Goal: Find specific page/section: Find specific page/section

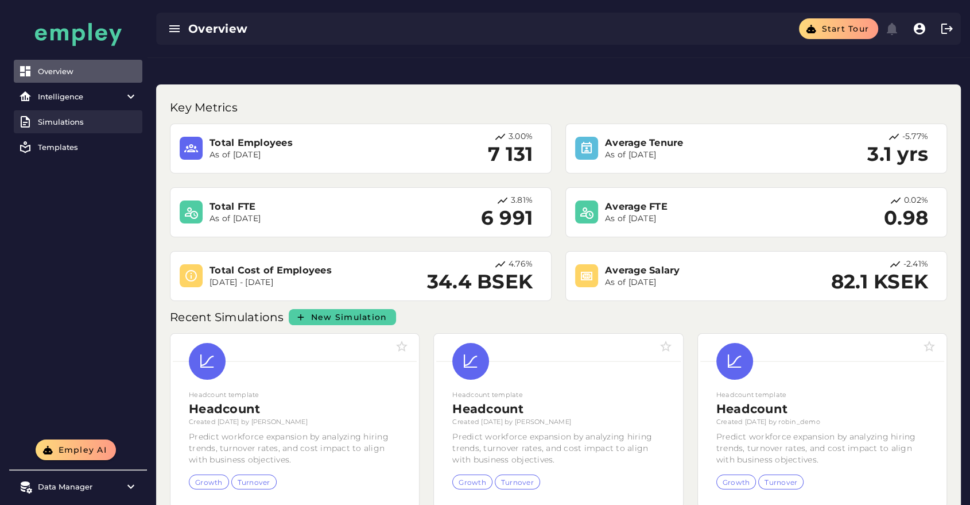
click at [69, 129] on link "Simulations" at bounding box center [78, 121] width 129 height 23
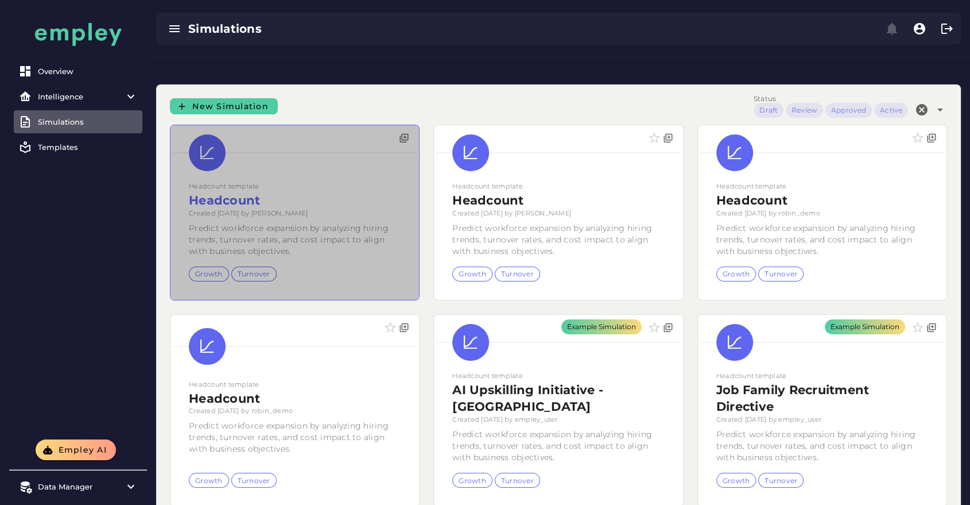
click at [248, 177] on div at bounding box center [294, 212] width 249 height 175
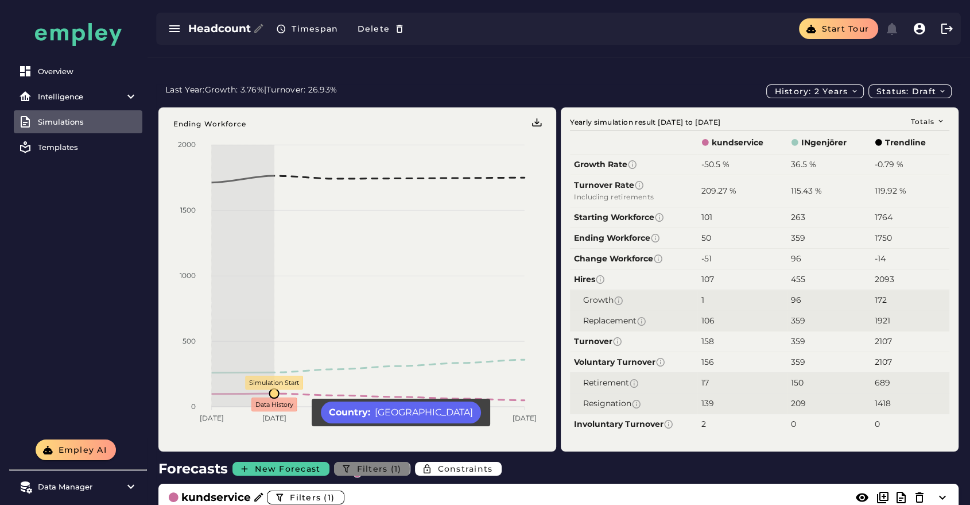
click at [377, 463] on span "Filters (1)" at bounding box center [378, 468] width 45 height 10
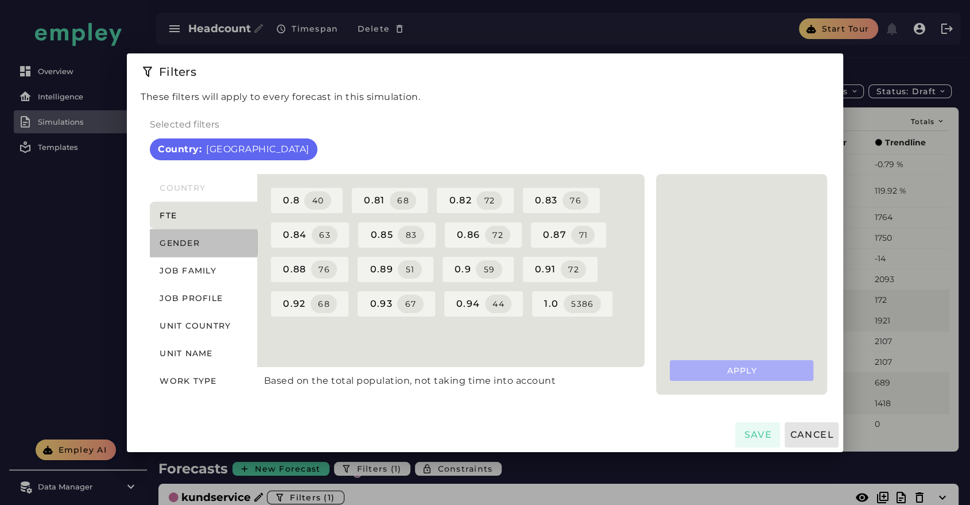
click at [192, 245] on span "Gender" at bounding box center [179, 243] width 41 height 10
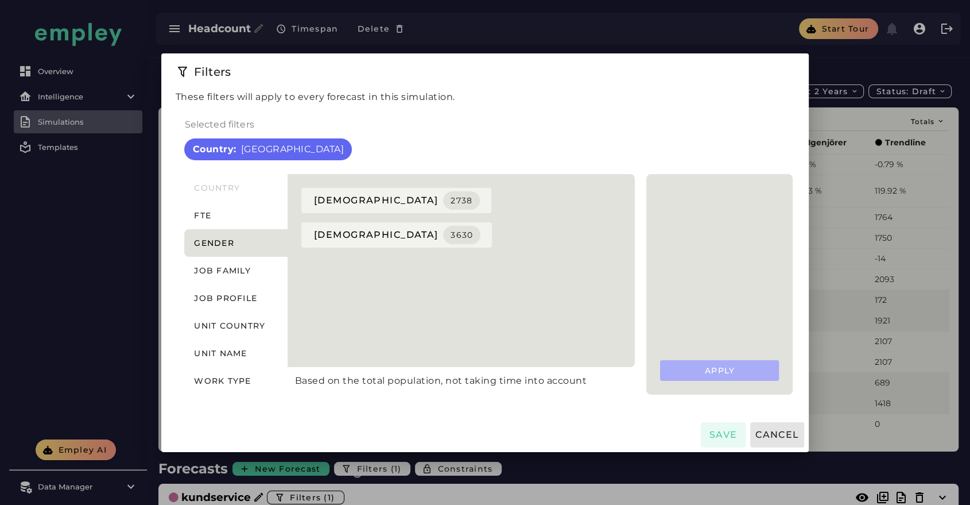
click at [197, 259] on div at bounding box center [485, 252] width 970 height 505
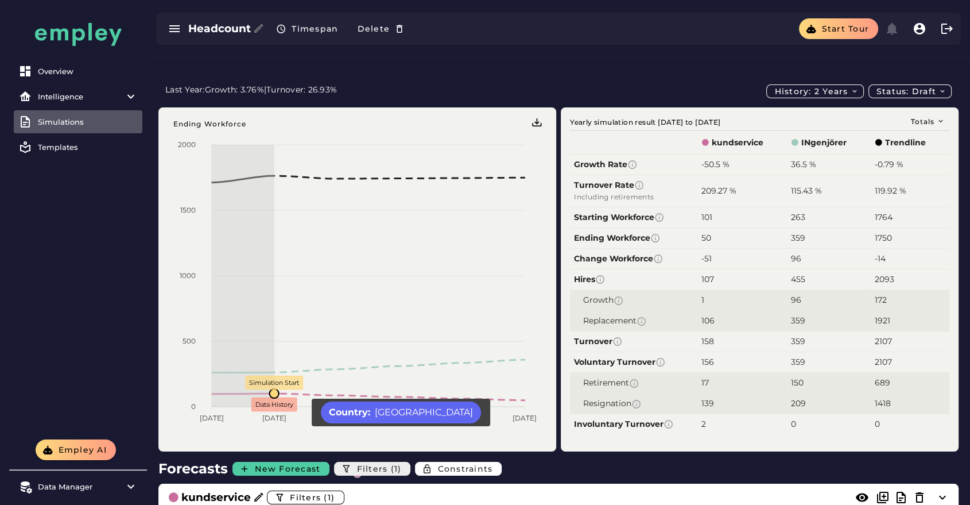
click at [382, 463] on span "Filters (1)" at bounding box center [378, 468] width 45 height 10
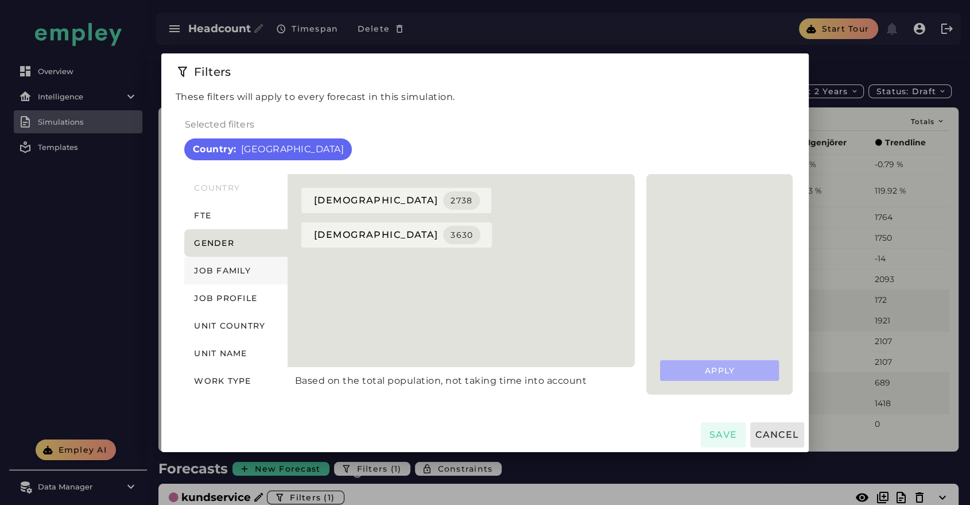
click at [251, 267] on span "Job family" at bounding box center [221, 270] width 57 height 10
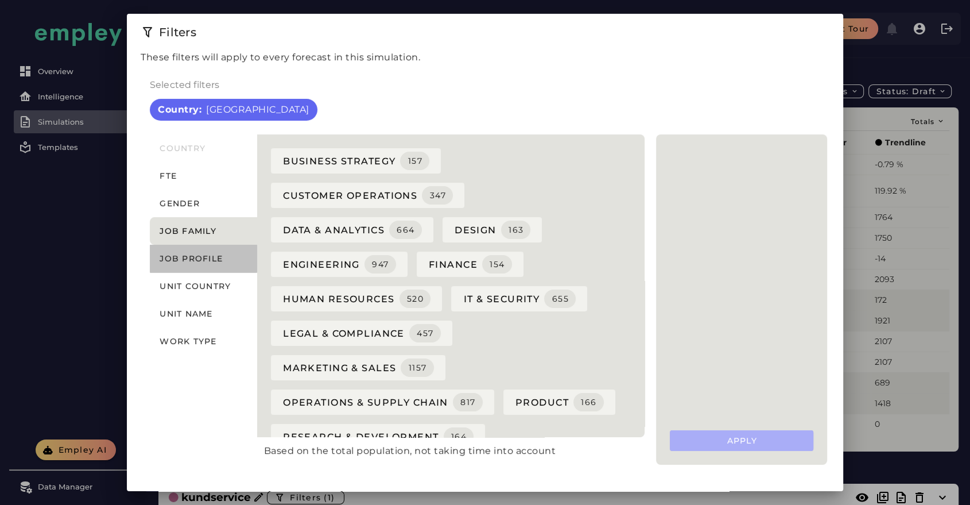
click at [202, 263] on button "Job profile" at bounding box center [203, 259] width 107 height 28
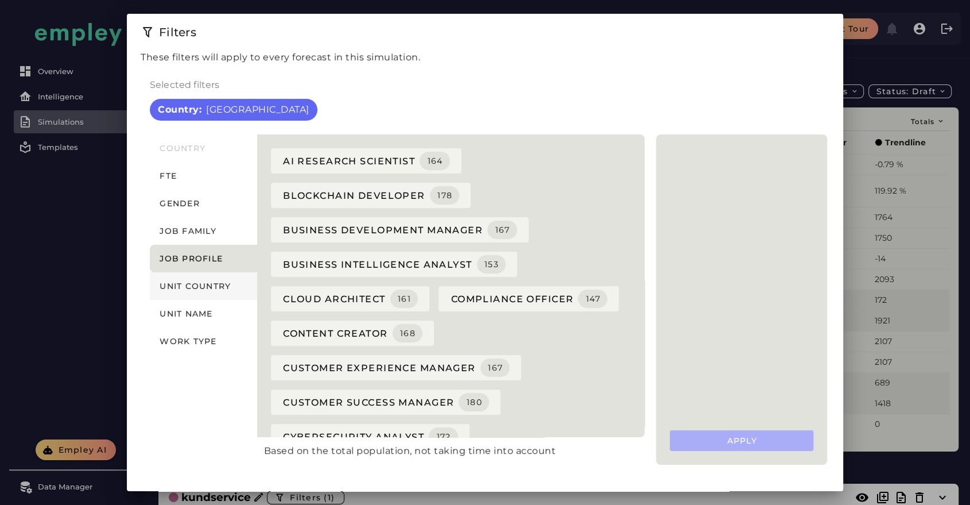
click at [195, 287] on span "Unit country" at bounding box center [195, 286] width 72 height 10
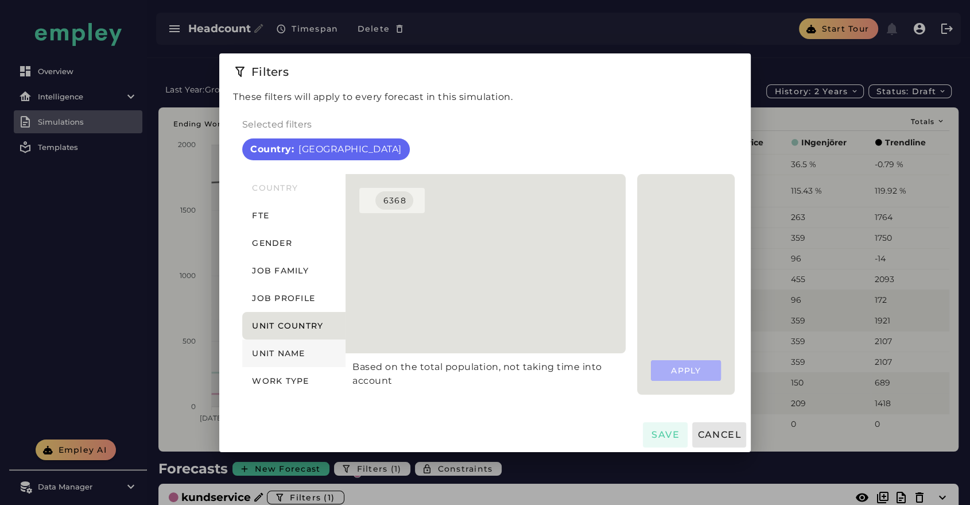
click at [285, 345] on button "Unit name" at bounding box center [293, 353] width 103 height 28
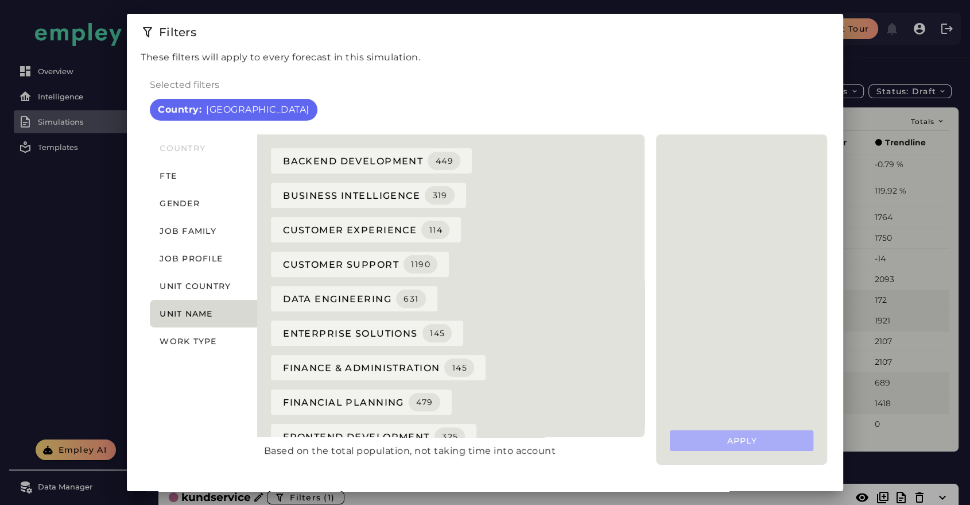
drag, startPoint x: 206, startPoint y: 337, endPoint x: 191, endPoint y: 341, distance: 15.5
click at [191, 341] on span "Work type" at bounding box center [188, 341] width 58 height 10
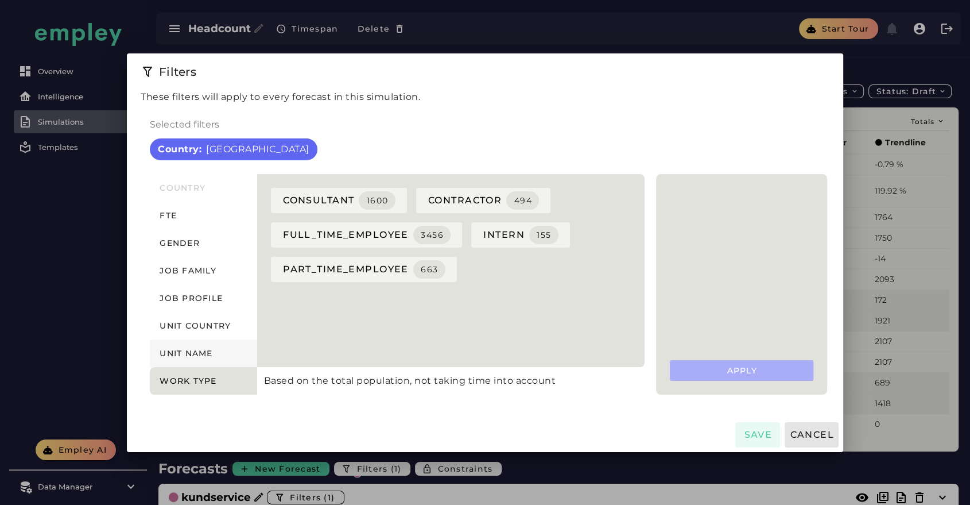
click at [192, 352] on span "Unit name" at bounding box center [186, 353] width 54 height 10
